Goal: Information Seeking & Learning: Learn about a topic

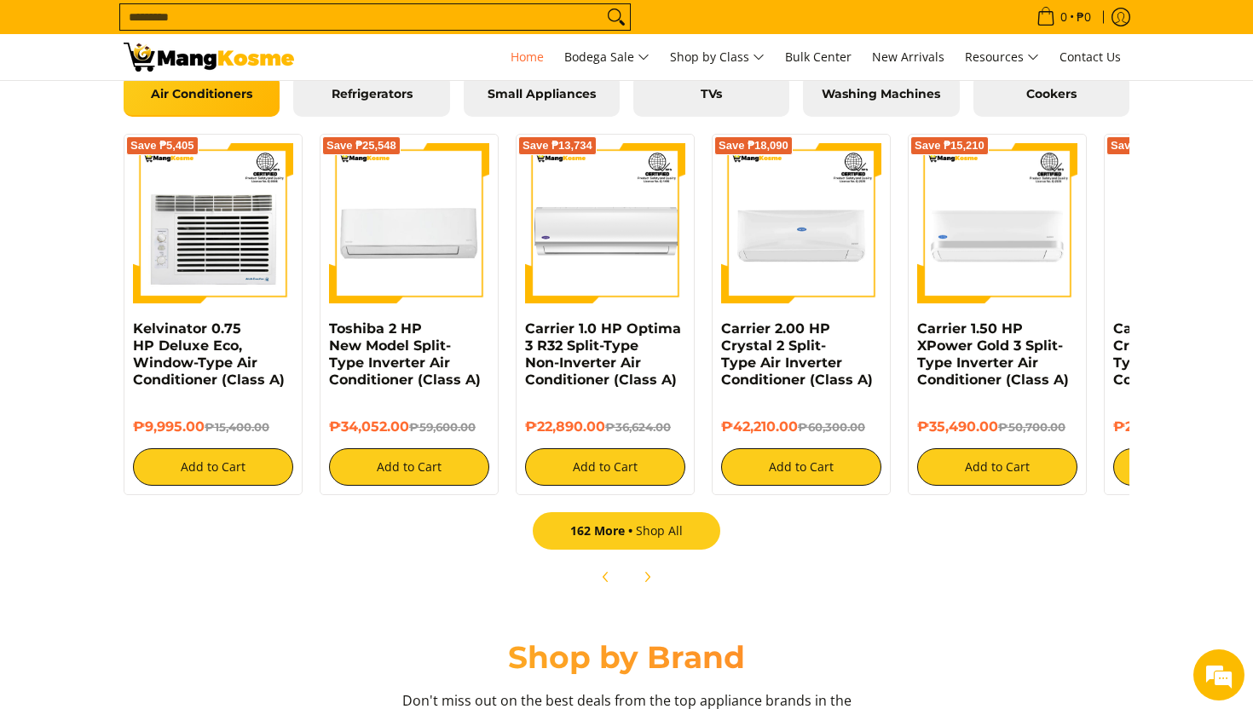
scroll to position [0, 1525]
click at [689, 539] on link "162 More Shop All" at bounding box center [626, 530] width 187 height 37
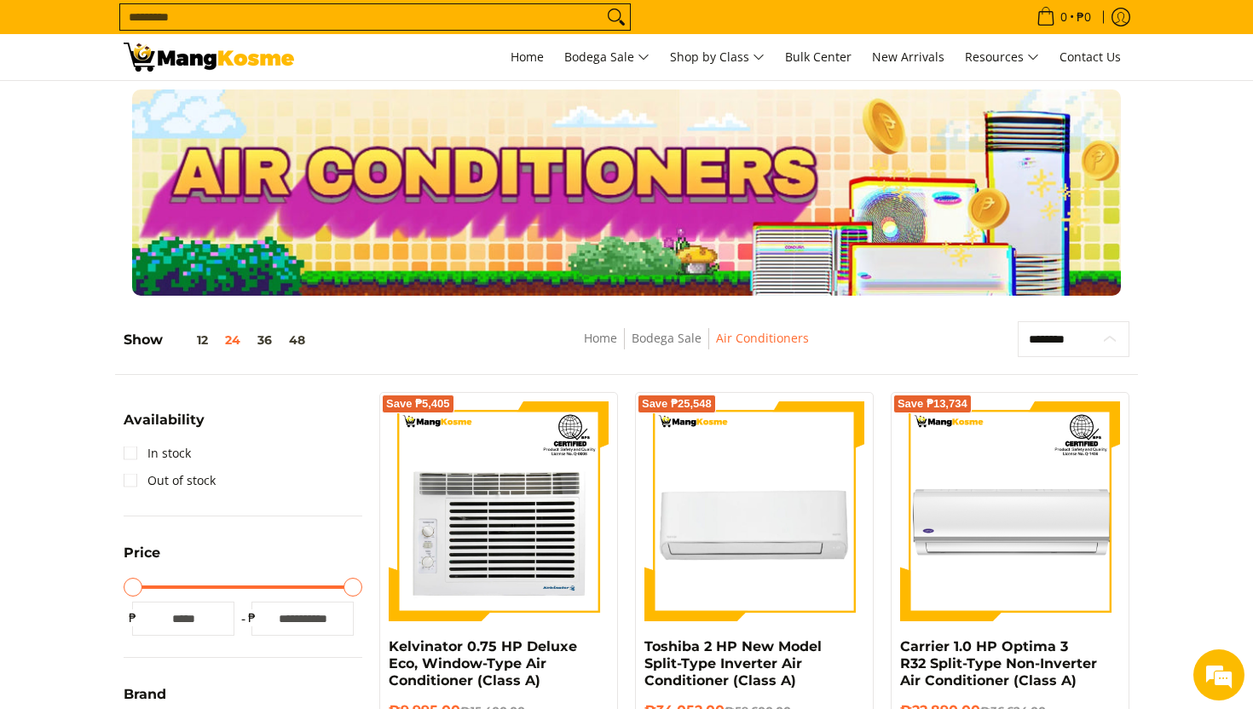
click at [1114, 334] on select "**********" at bounding box center [1073, 339] width 112 height 36
select select "**********"
click at [1017, 321] on select "**********" at bounding box center [1073, 339] width 112 height 36
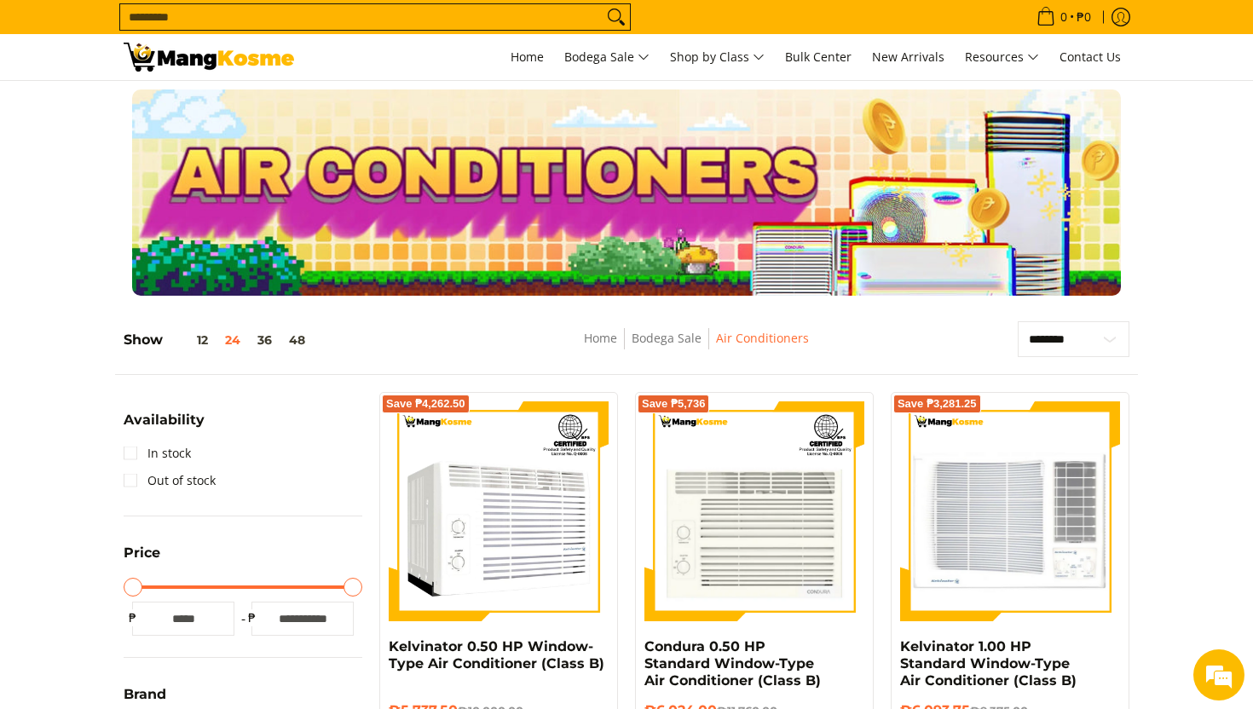
click at [497, 25] on input "Search..." at bounding box center [361, 17] width 482 height 26
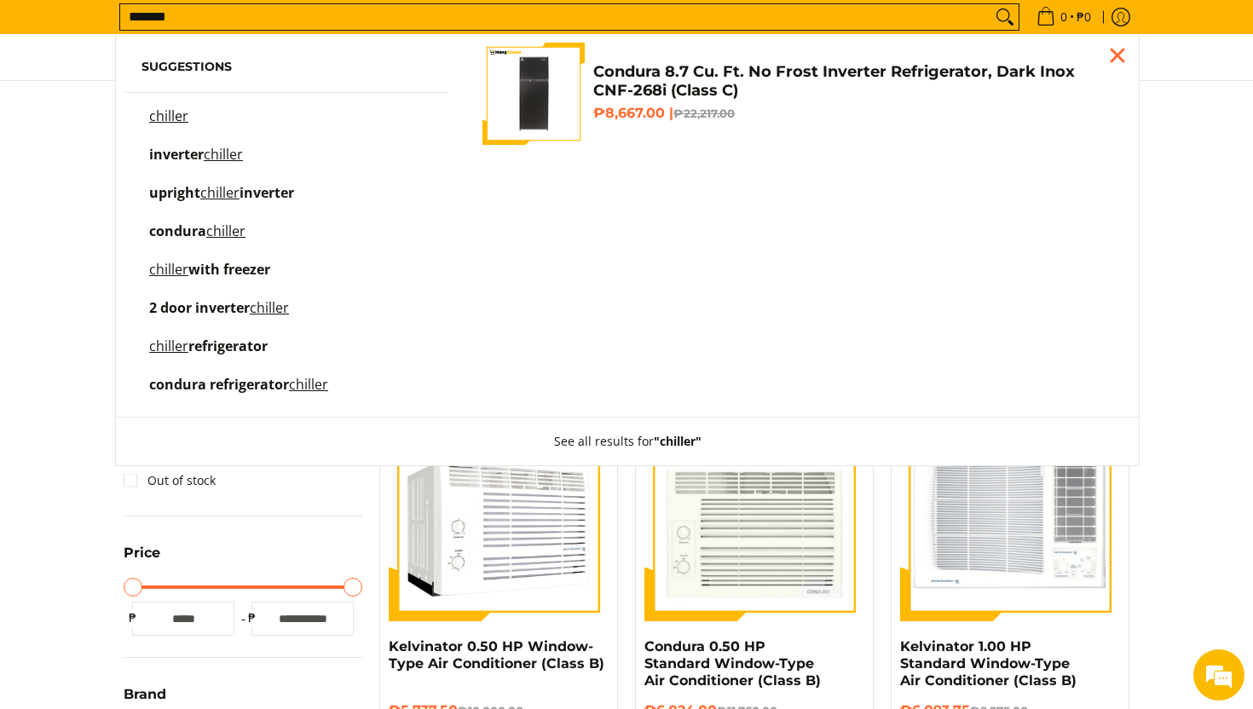
type input "*******"
click at [991, 4] on button "Search" at bounding box center [1004, 17] width 27 height 26
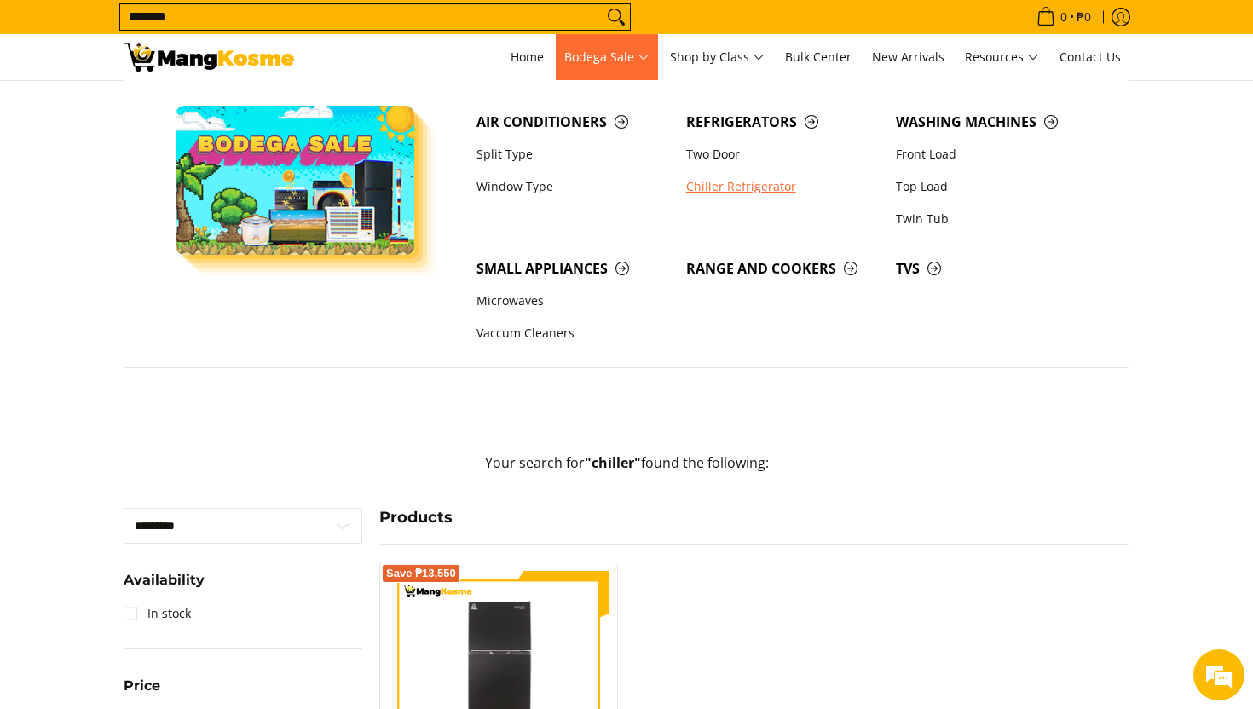
click at [771, 181] on link "Chiller Refrigerator" at bounding box center [782, 186] width 210 height 32
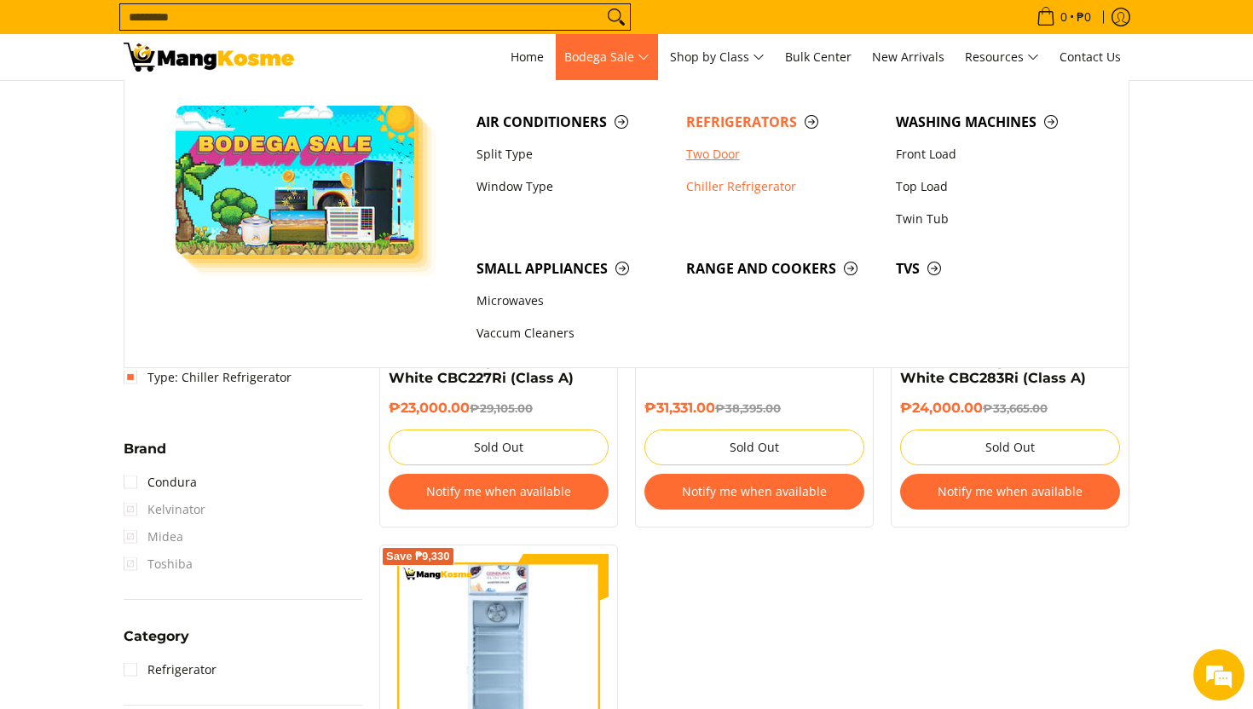
click at [728, 159] on link "Two Door" at bounding box center [782, 154] width 210 height 32
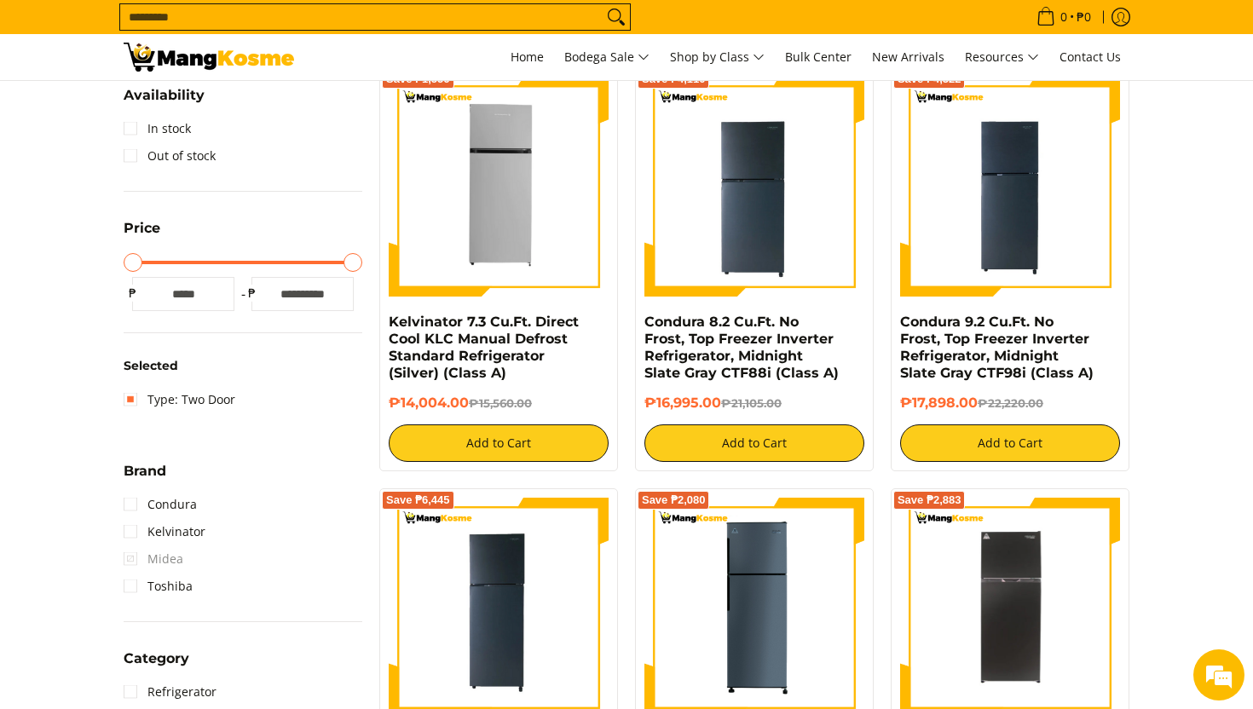
scroll to position [170, 0]
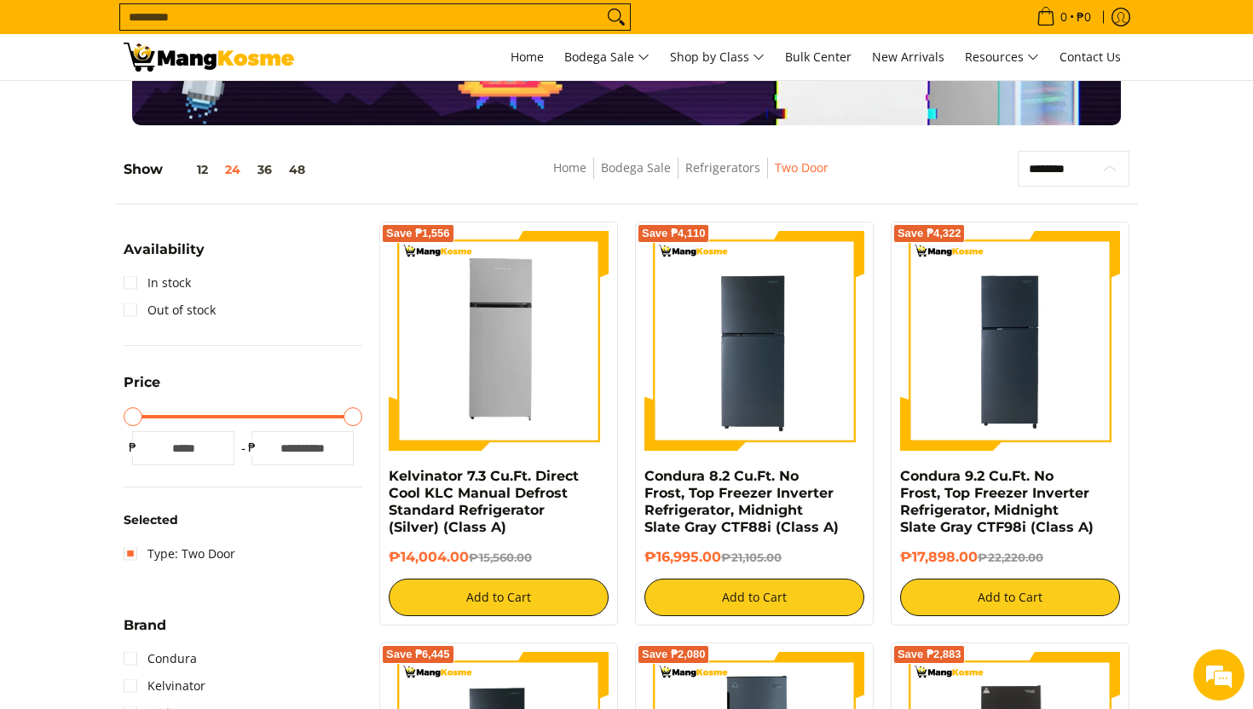
click at [1055, 170] on select "**********" at bounding box center [1073, 169] width 112 height 36
select select "**********"
click at [1017, 151] on select "**********" at bounding box center [1073, 169] width 112 height 36
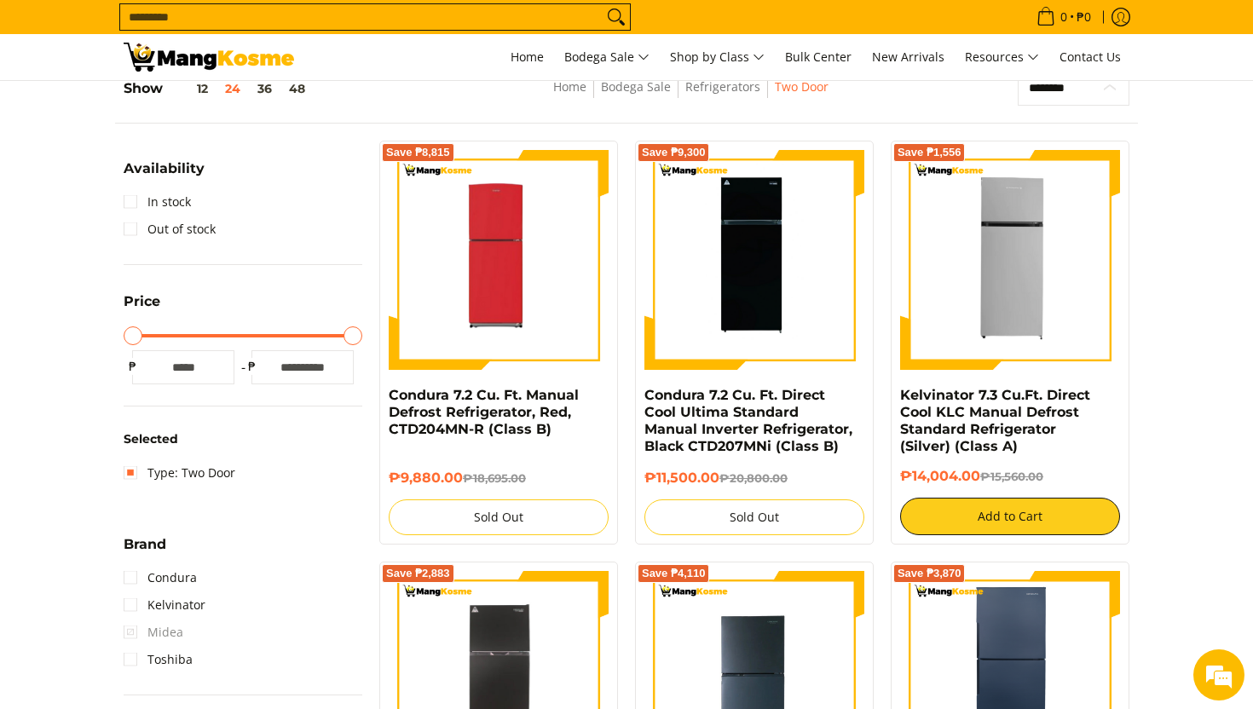
scroll to position [239, 0]
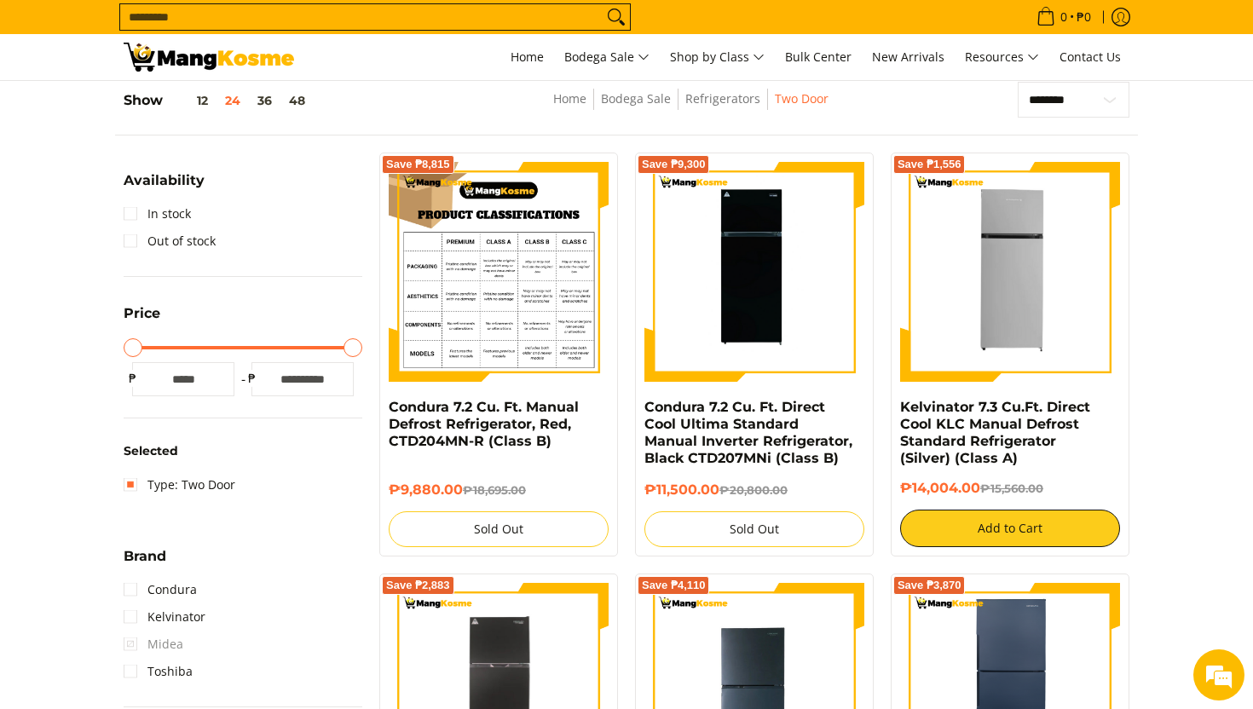
click at [505, 336] on img at bounding box center [499, 272] width 220 height 220
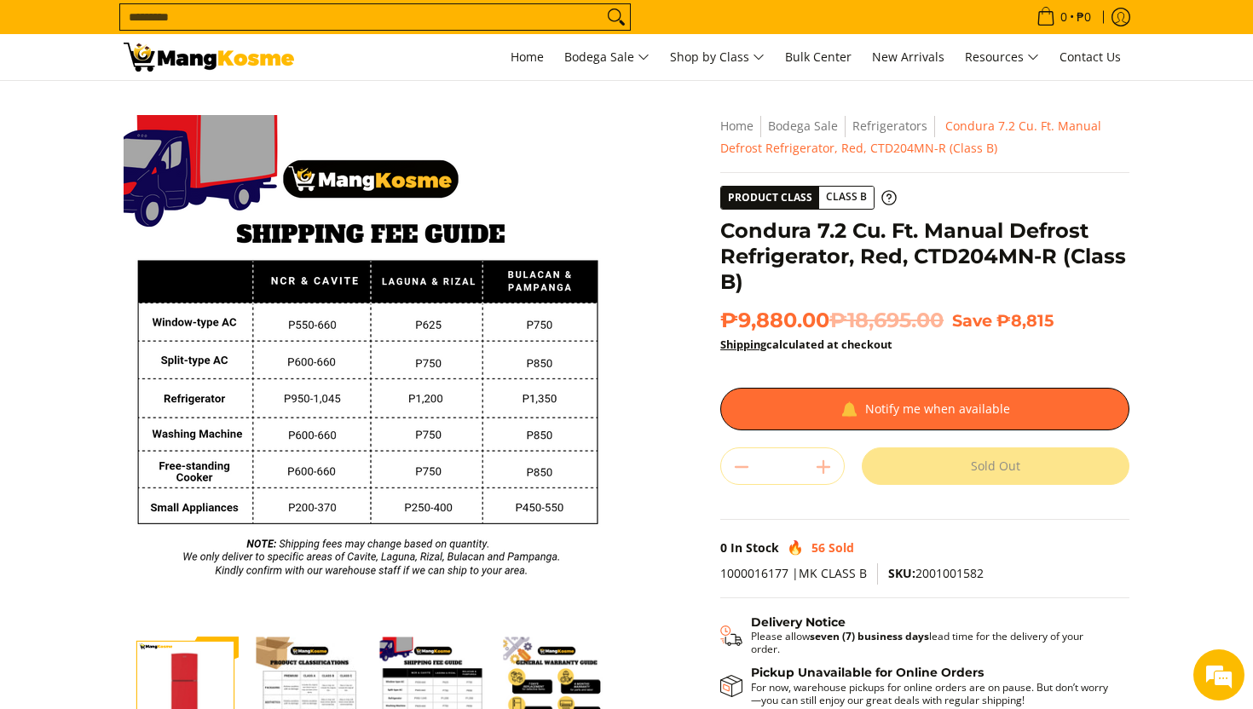
click at [361, 666] on img "Condura 7.2 Cu. Ft. Manual Defrost Refrigerator, Red, CTD204MN-R (Class B)-2" at bounding box center [309, 690] width 107 height 107
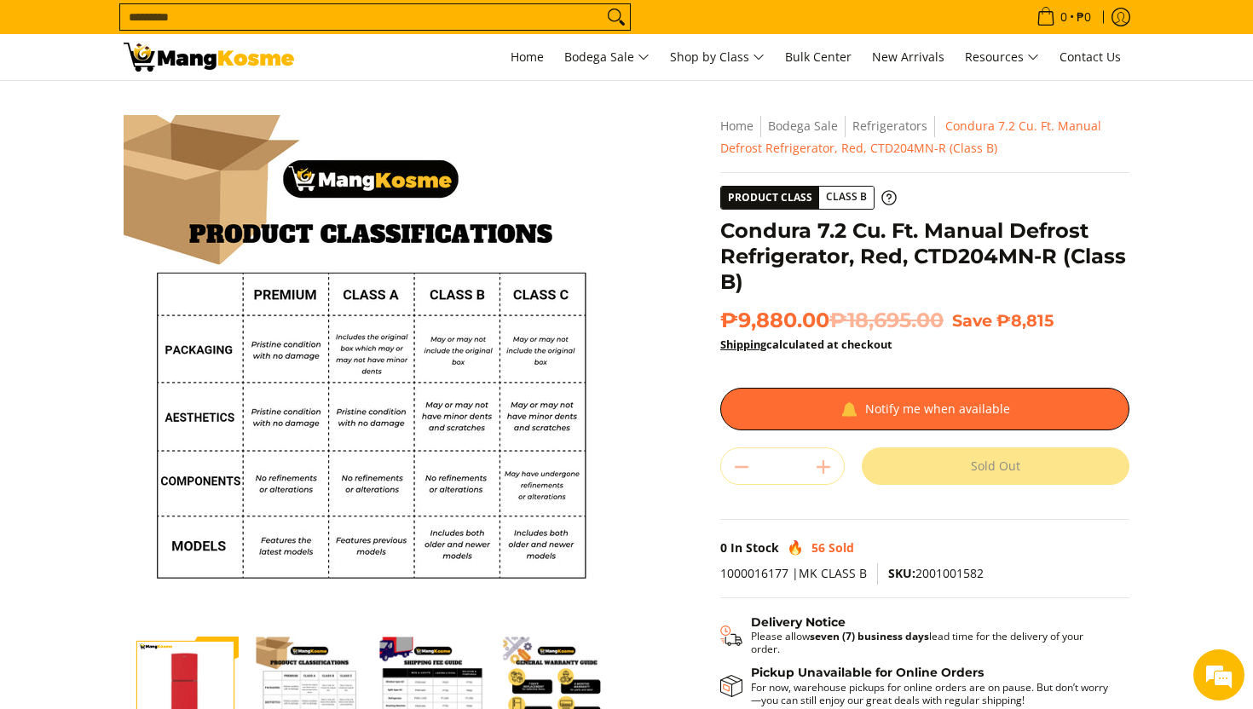
click at [319, 665] on img "Condura 7.2 Cu. Ft. Manual Defrost Refrigerator, Red, CTD204MN-R (Class B)-2" at bounding box center [309, 690] width 107 height 107
click at [212, 659] on img "Condura 7.2 Cu. Ft. Manual Defrost Refrigerator, Red, CTD204MN-R (Class B)-1" at bounding box center [185, 690] width 107 height 107
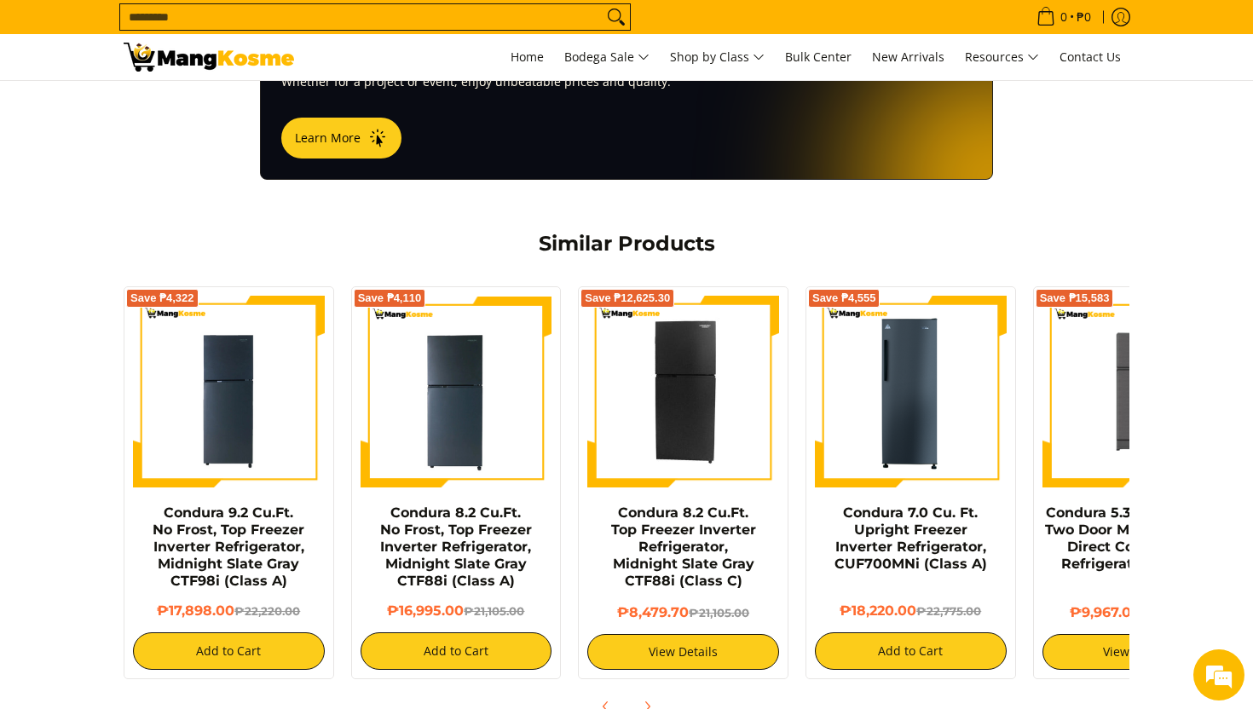
scroll to position [1376, 0]
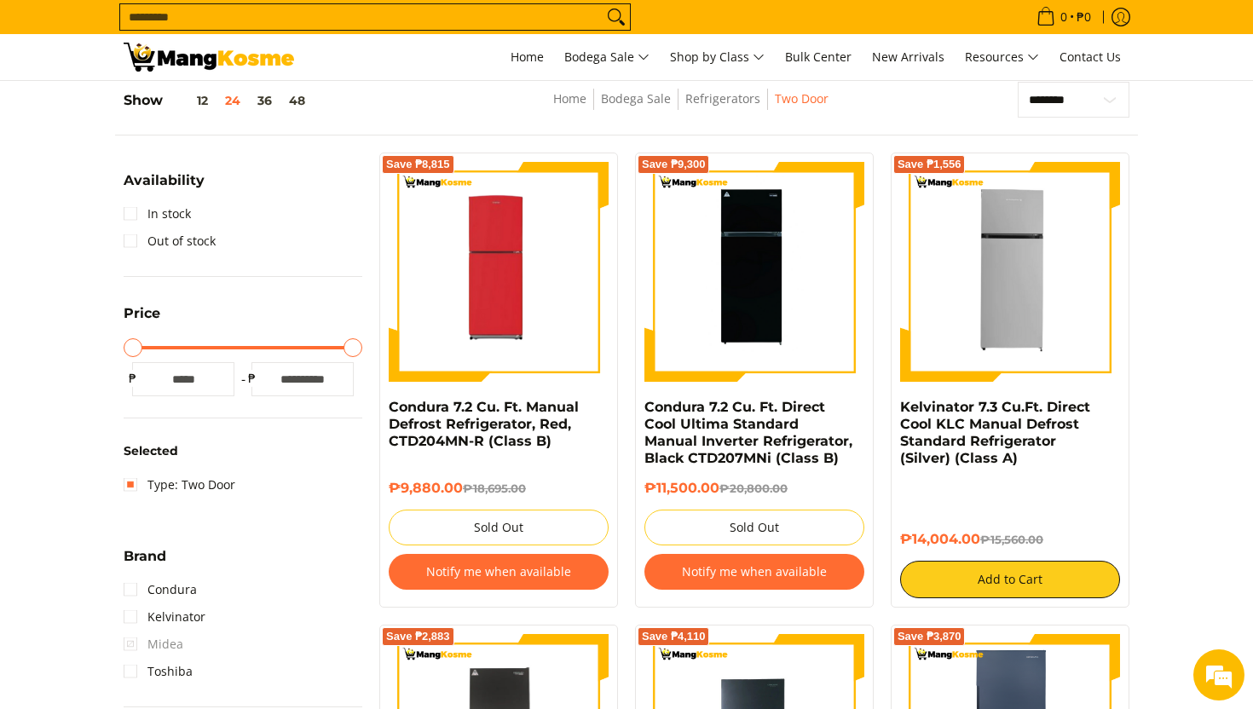
scroll to position [712, 0]
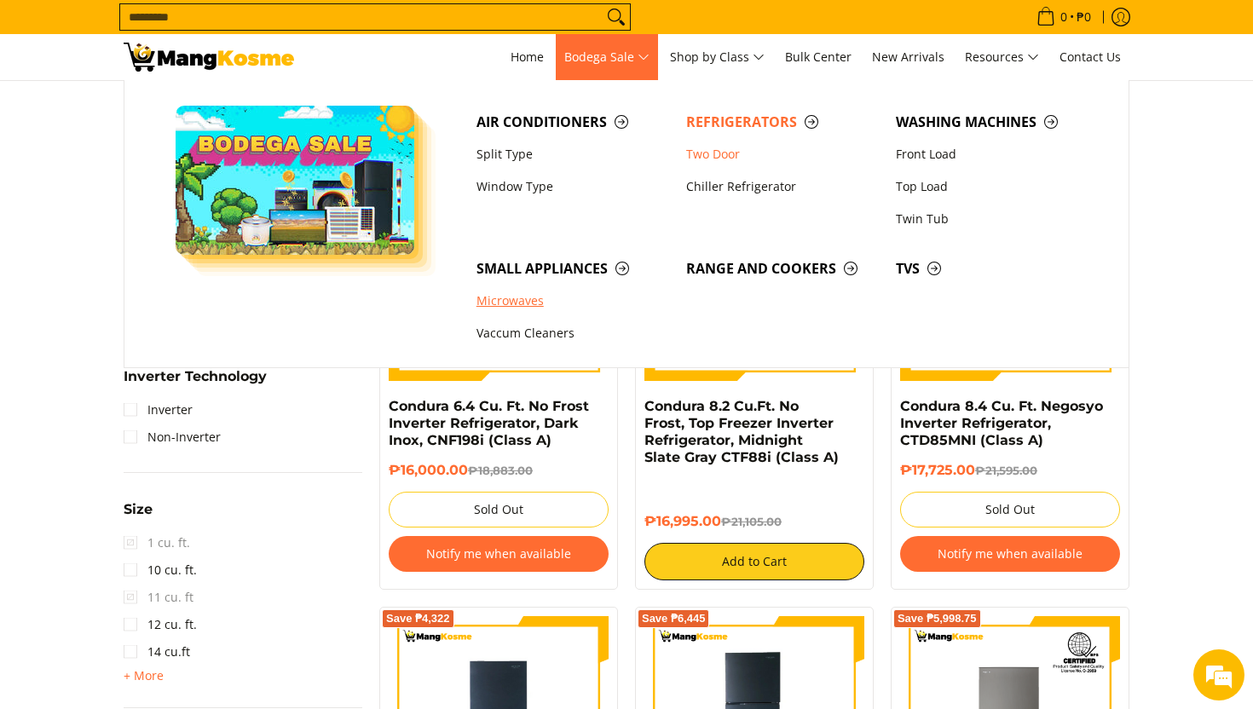
click at [541, 308] on link "Microwaves" at bounding box center [573, 301] width 210 height 32
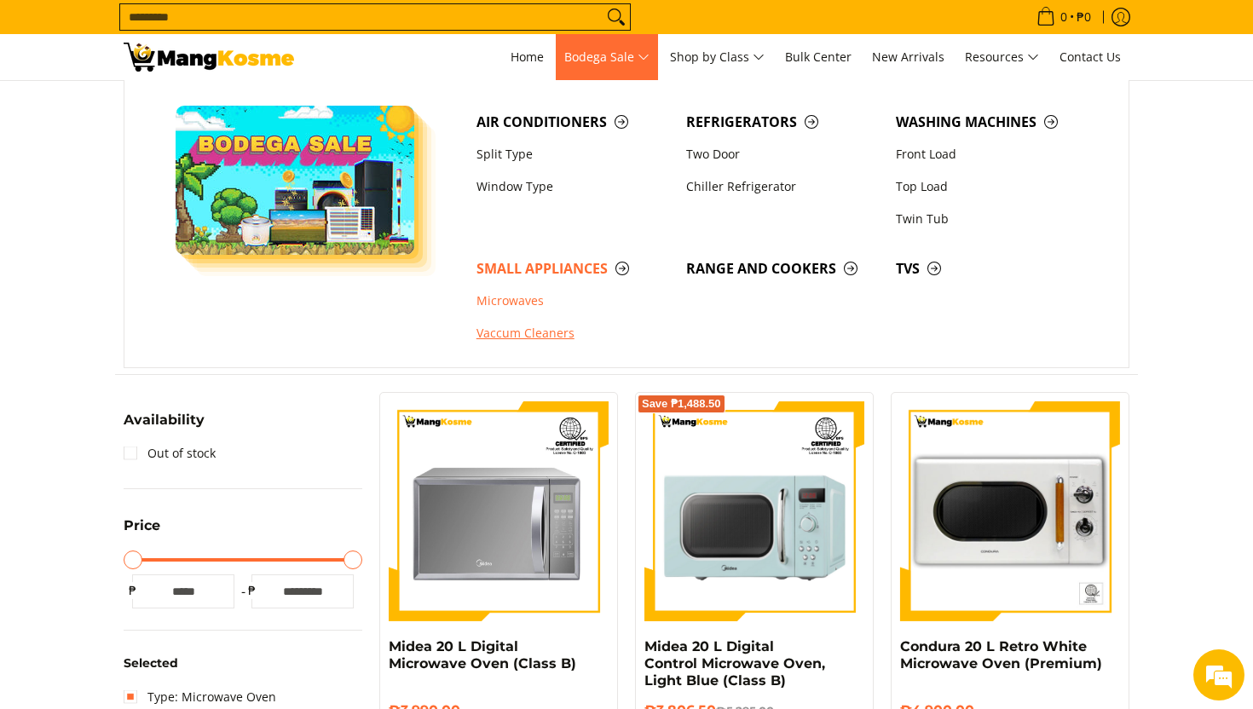
click at [553, 329] on link "Vaccum Cleaners" at bounding box center [573, 334] width 210 height 32
click at [539, 335] on link "Vaccum Cleaners" at bounding box center [573, 334] width 210 height 32
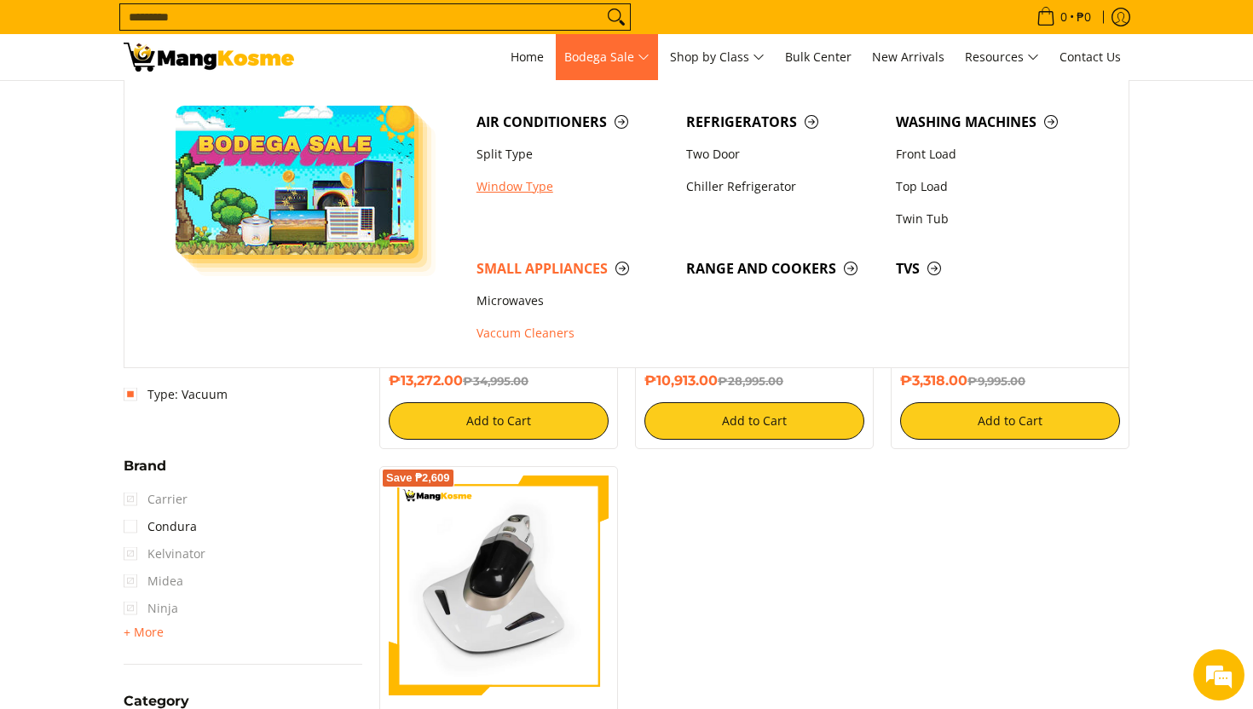
click at [550, 172] on link "Window Type" at bounding box center [573, 186] width 210 height 32
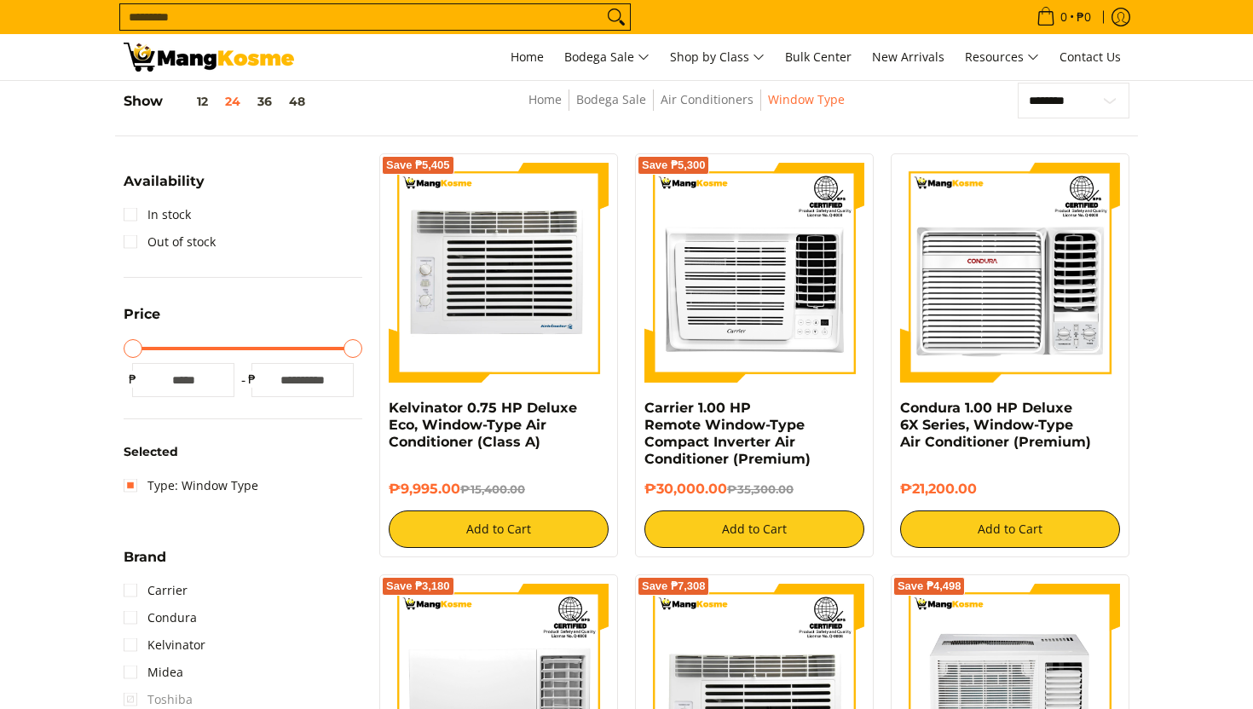
scroll to position [239, 0]
click at [504, 271] on img at bounding box center [499, 273] width 220 height 220
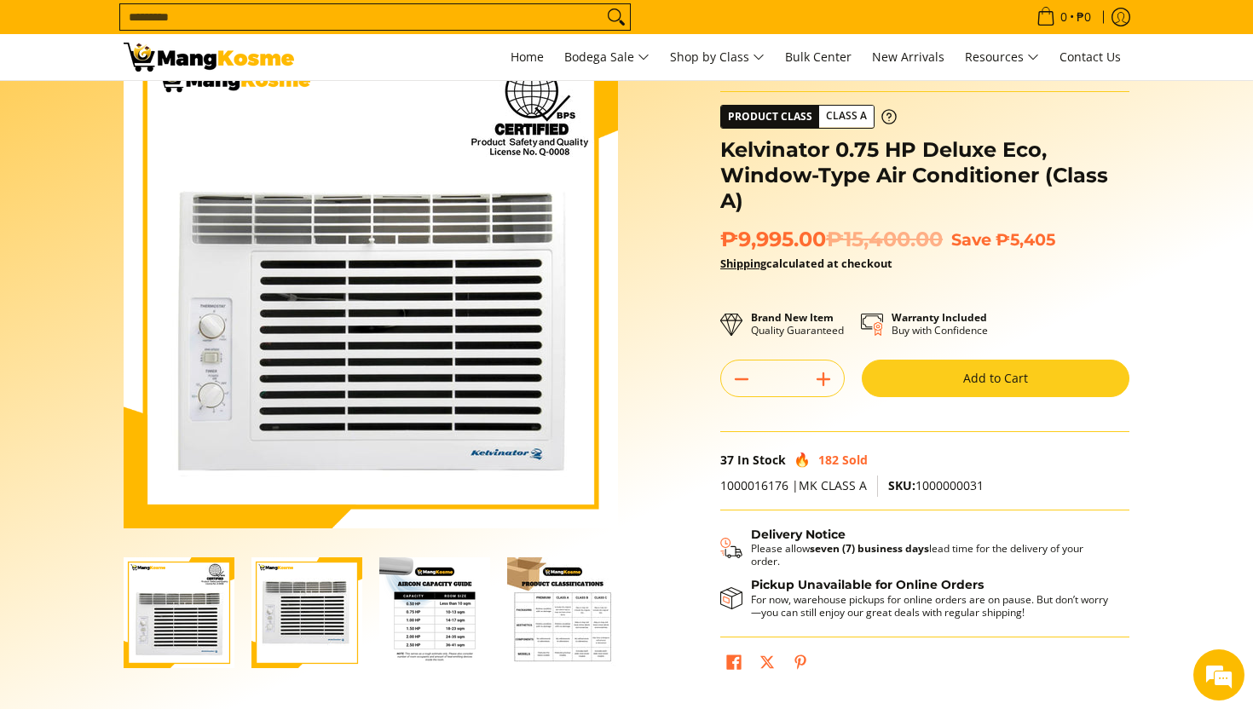
scroll to position [83, 0]
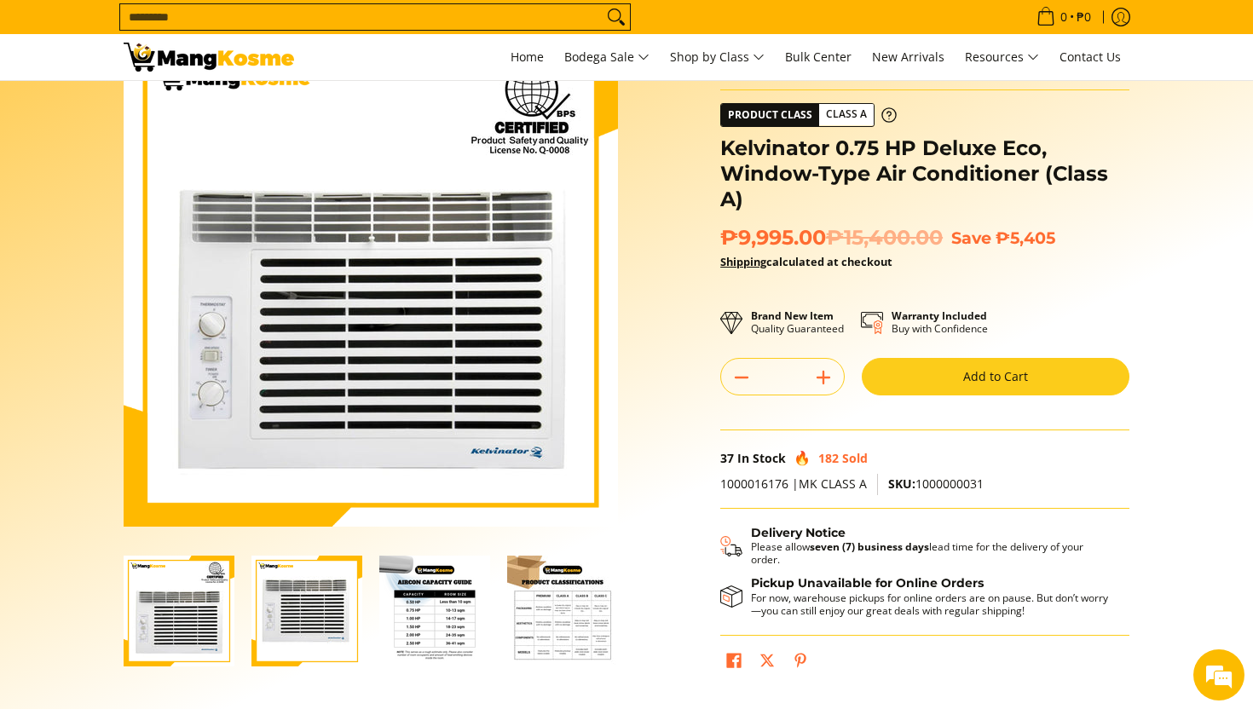
click at [423, 629] on img "Kelvinator 0.75 HP Deluxe Eco, Window-Type Air Conditioner (Class A)-3" at bounding box center [434, 611] width 111 height 111
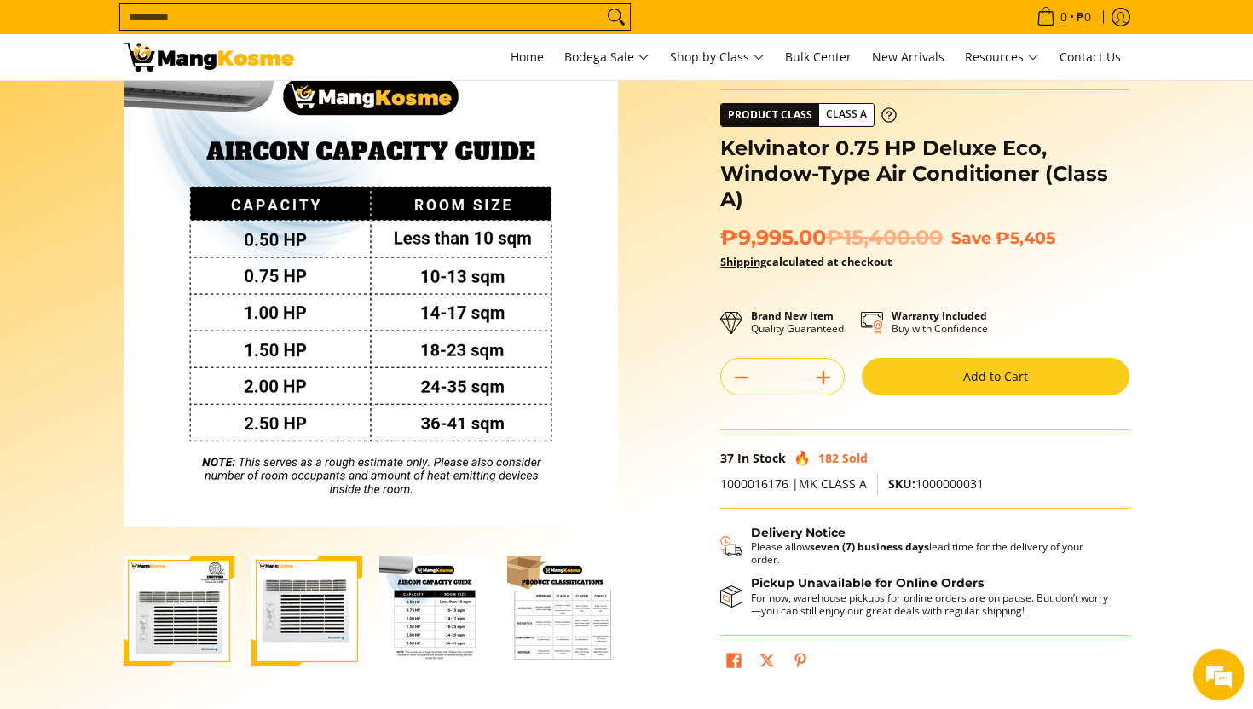
scroll to position [0, 4]
click at [527, 610] on img "Kelvinator 0.75 HP Deluxe Eco, Window-Type Air Conditioner (Class A)-4" at bounding box center [558, 611] width 111 height 111
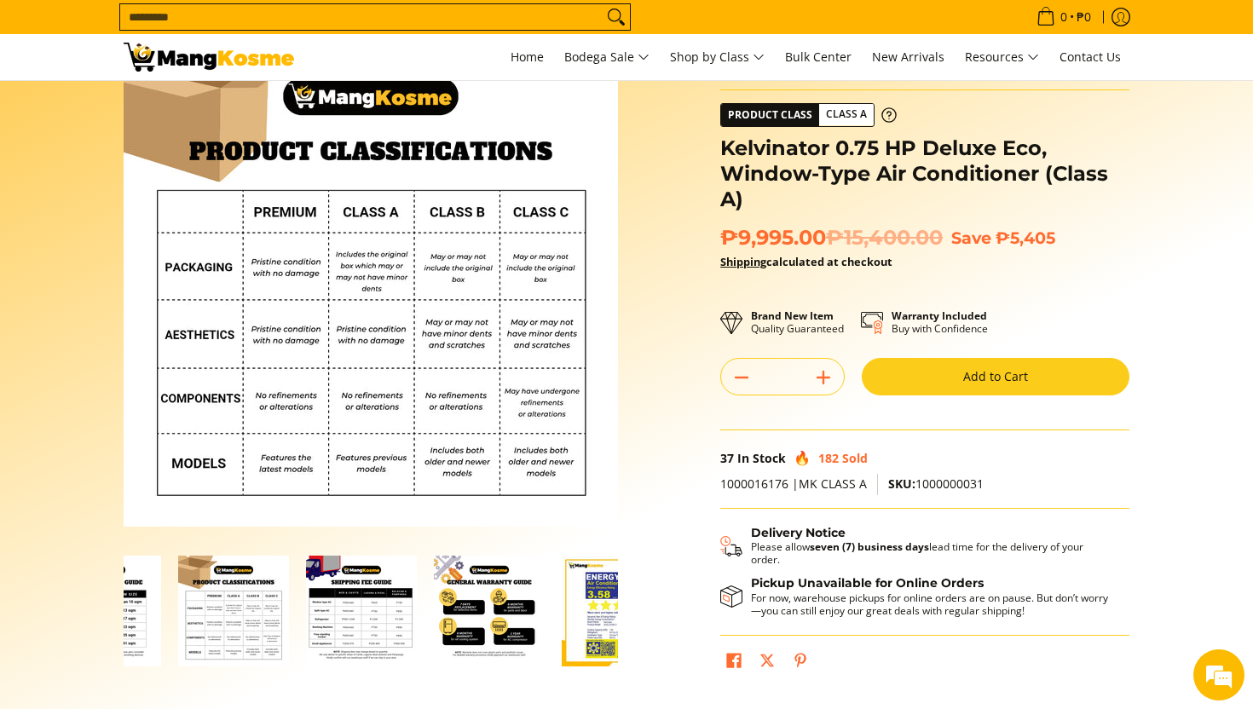
click at [503, 613] on img "general-warranty-guide-infographic-mang-kosme" at bounding box center [489, 611] width 111 height 111
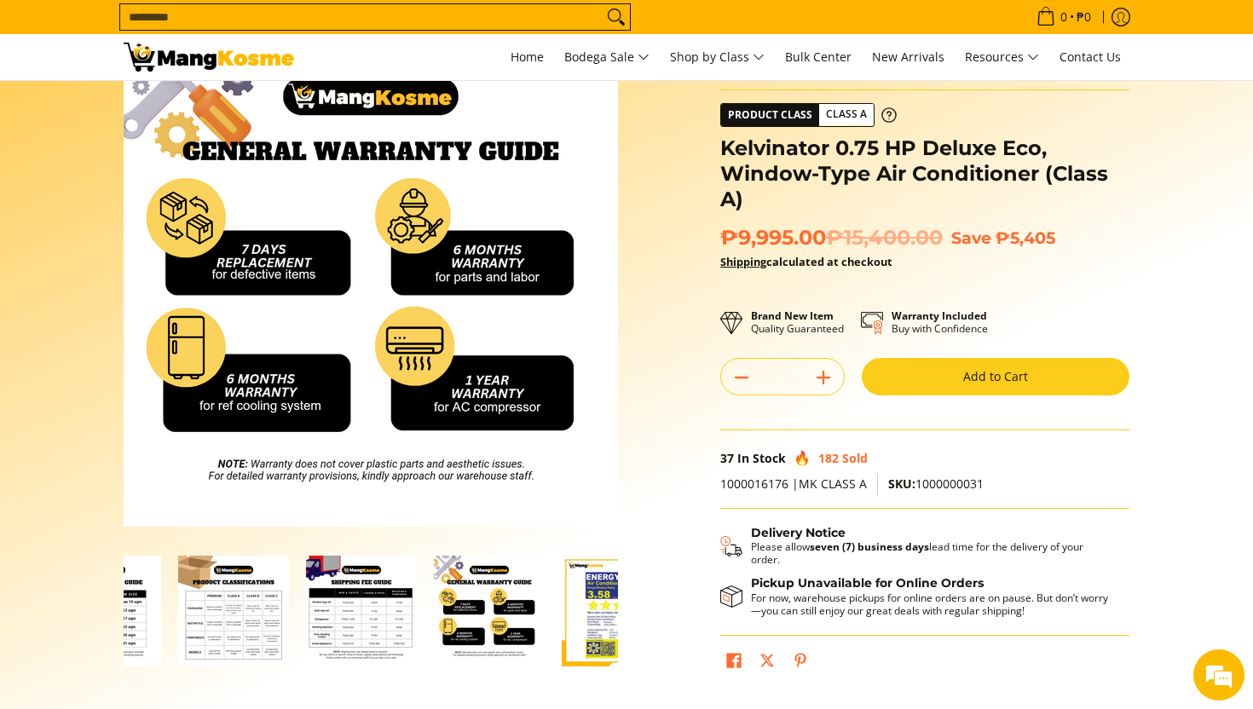
scroll to position [0, 383]
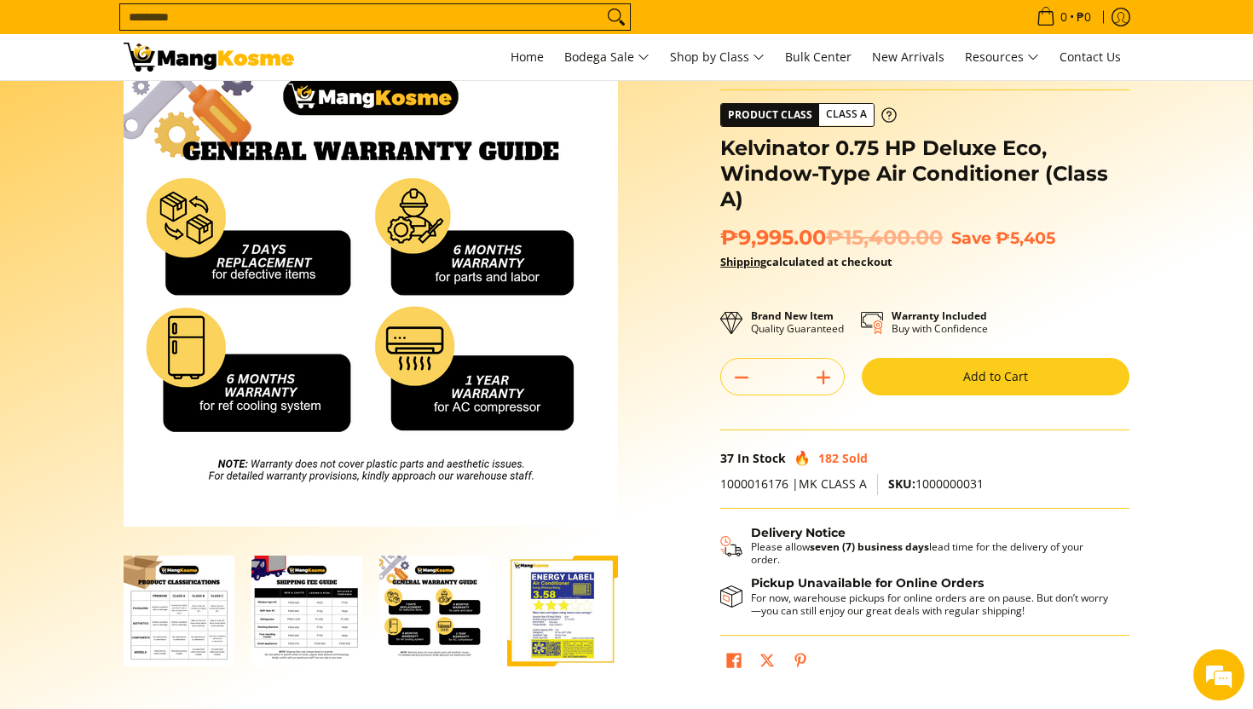
click at [570, 614] on img "Kelvinator 0.75 HP Deluxe Eco, Window-Type Air Conditioner (Class A)-7" at bounding box center [562, 611] width 111 height 111
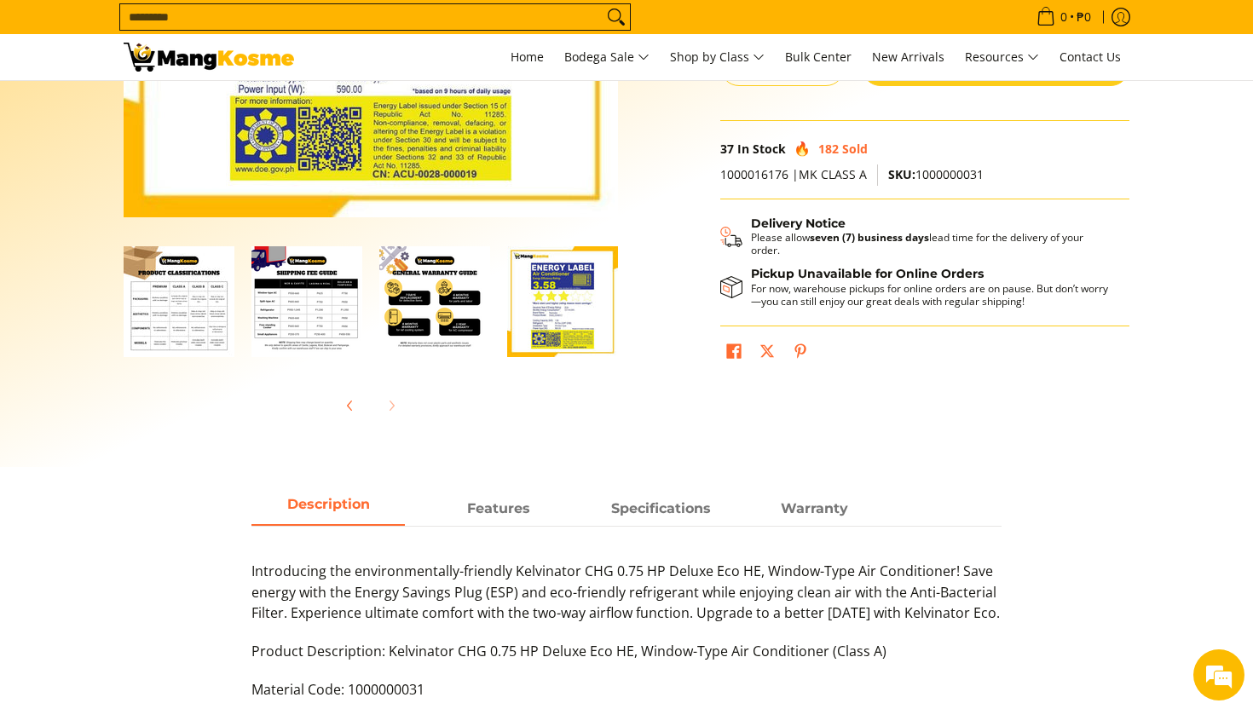
scroll to position [565, 0]
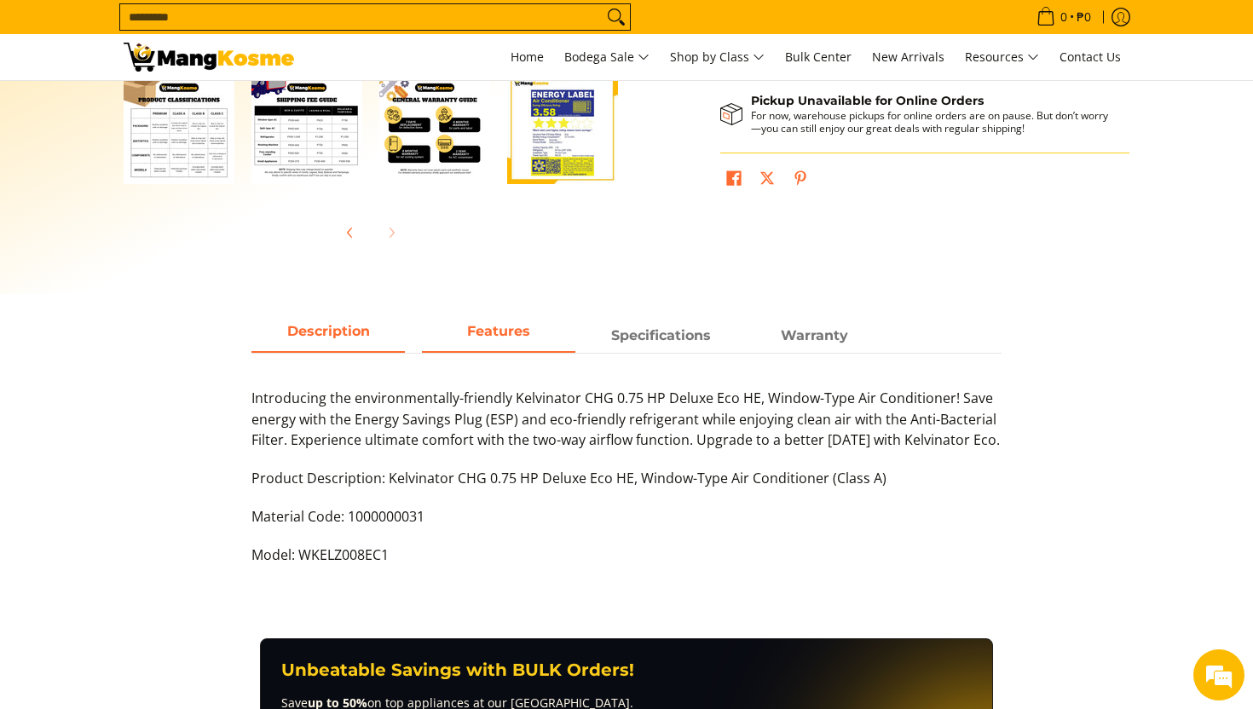
click at [513, 340] on span "Features" at bounding box center [498, 335] width 153 height 31
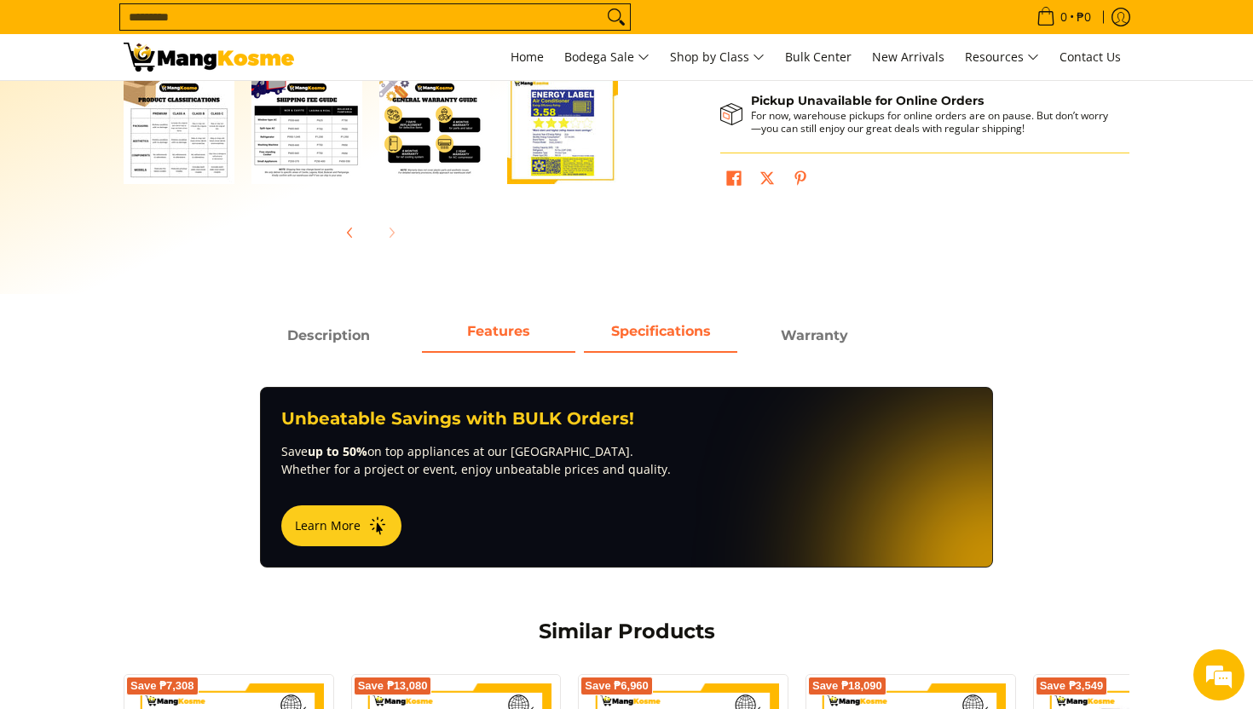
click at [633, 336] on span "Specifications" at bounding box center [660, 335] width 153 height 31
click at [522, 331] on span "Features" at bounding box center [498, 335] width 153 height 31
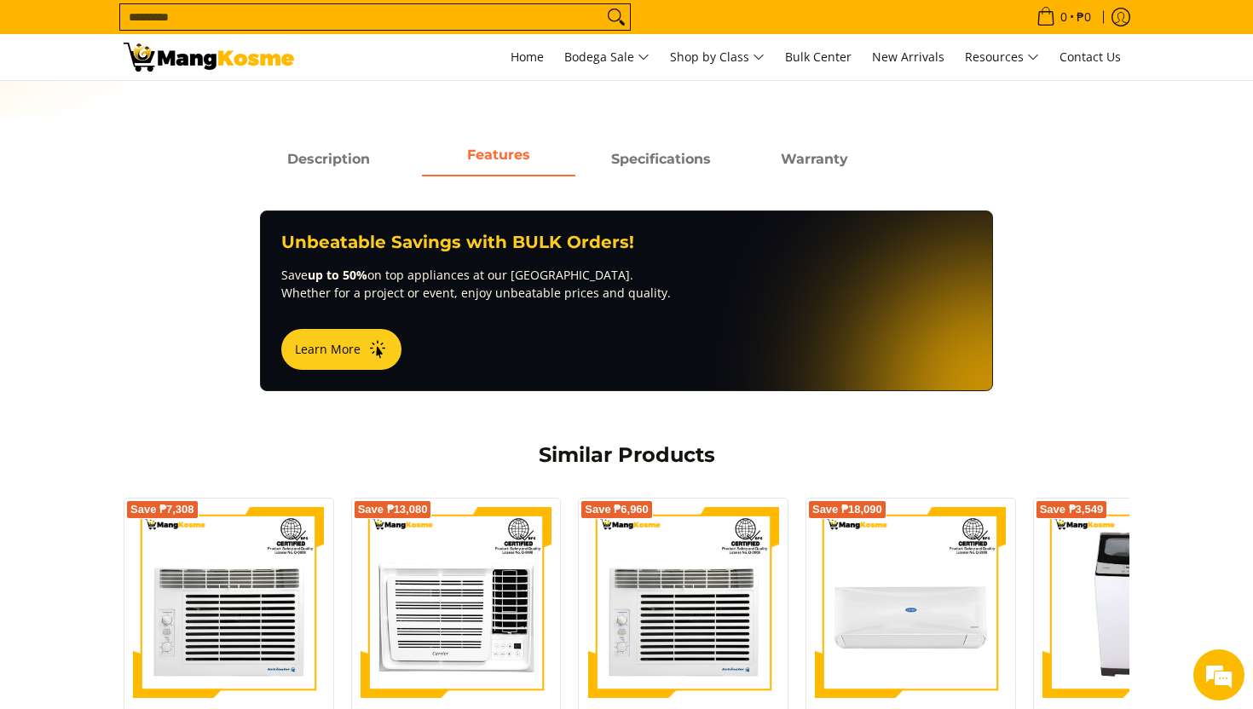
scroll to position [649, 0]
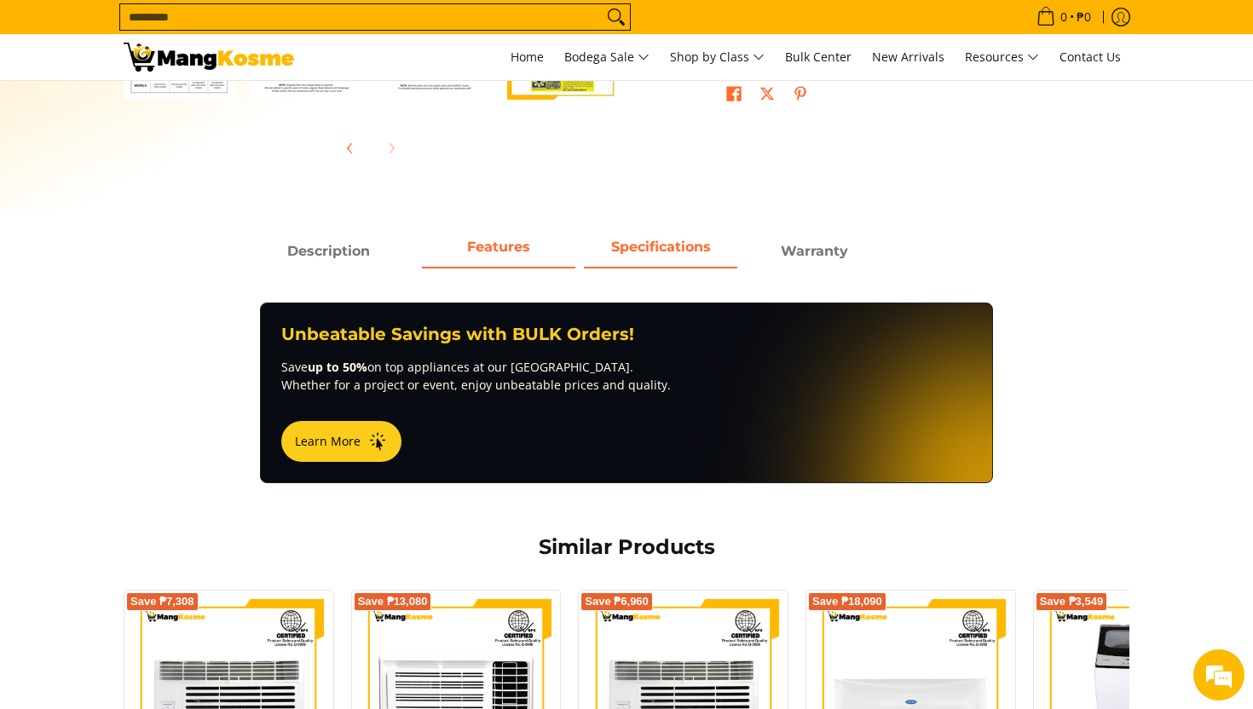
click at [646, 239] on span "Specifications" at bounding box center [660, 251] width 153 height 31
click at [839, 237] on span "Warranty" at bounding box center [813, 251] width 153 height 31
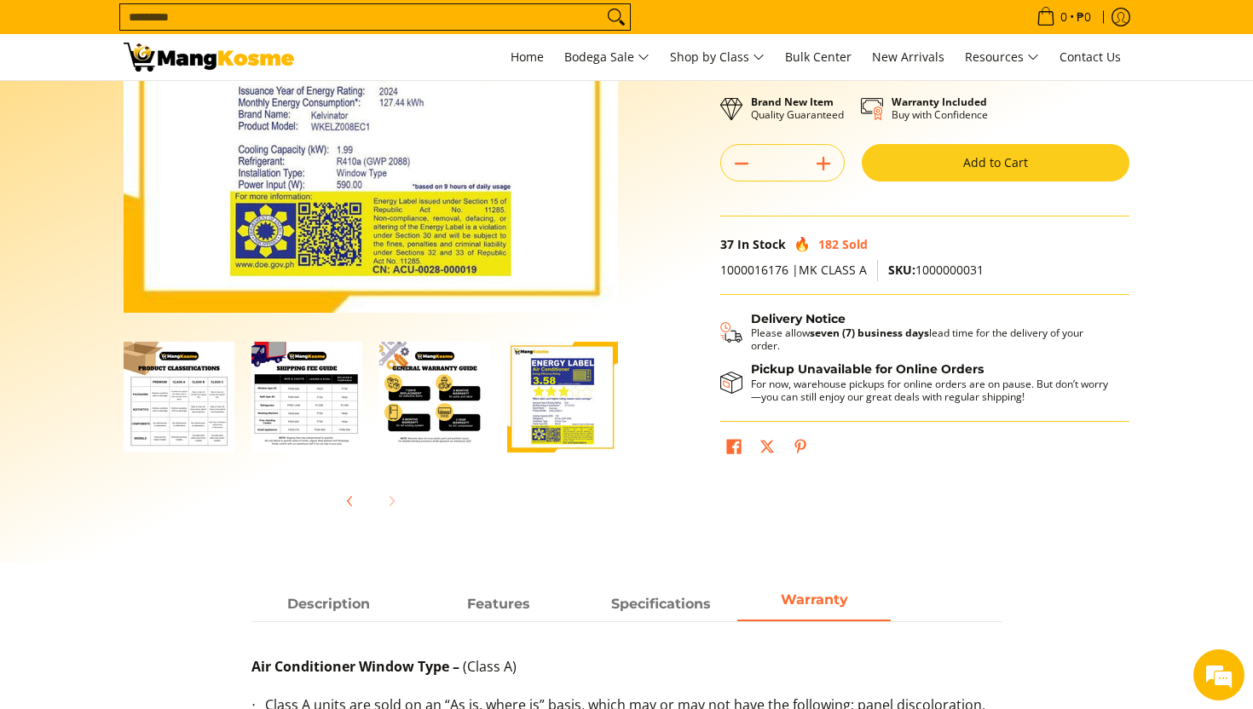
scroll to position [0, 0]
